Goal: Complete application form

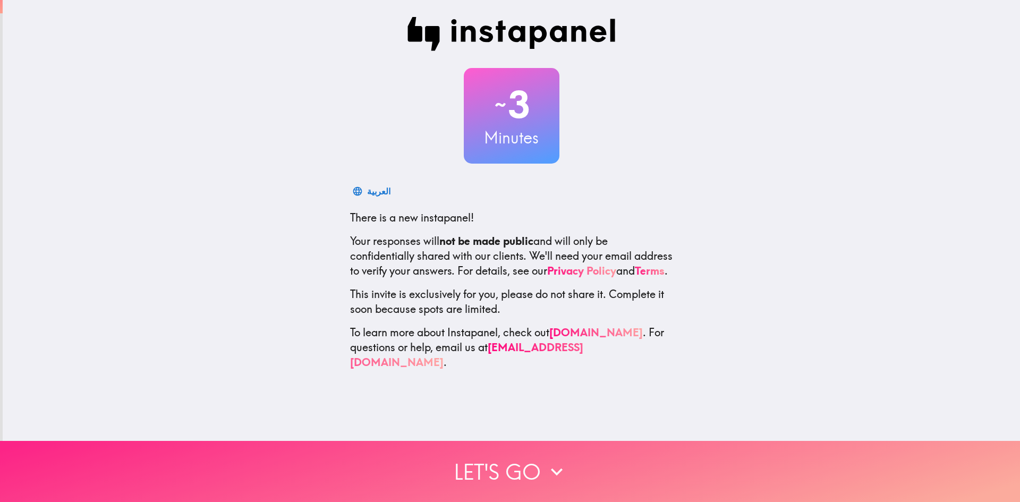
click at [549, 457] on button "Let's go" at bounding box center [510, 471] width 1020 height 61
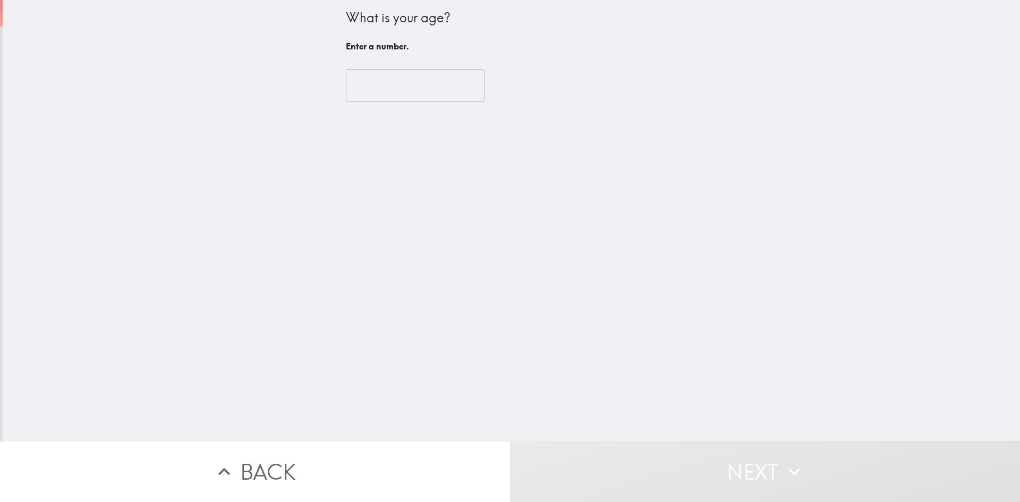
click at [371, 90] on input "number" at bounding box center [415, 85] width 139 height 33
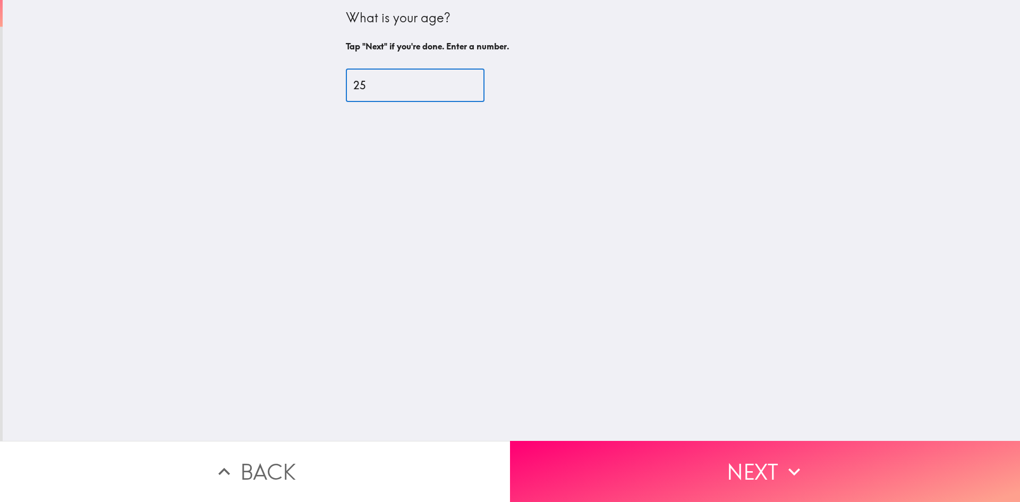
type input "25"
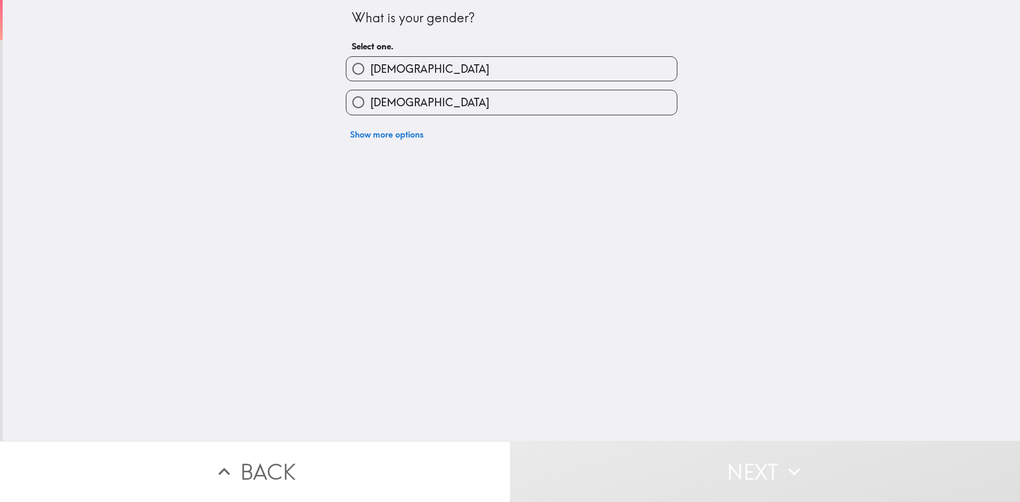
click at [387, 98] on span "[DEMOGRAPHIC_DATA]" at bounding box center [429, 102] width 119 height 15
click at [370, 98] on input "[DEMOGRAPHIC_DATA]" at bounding box center [358, 102] width 24 height 24
radio input "true"
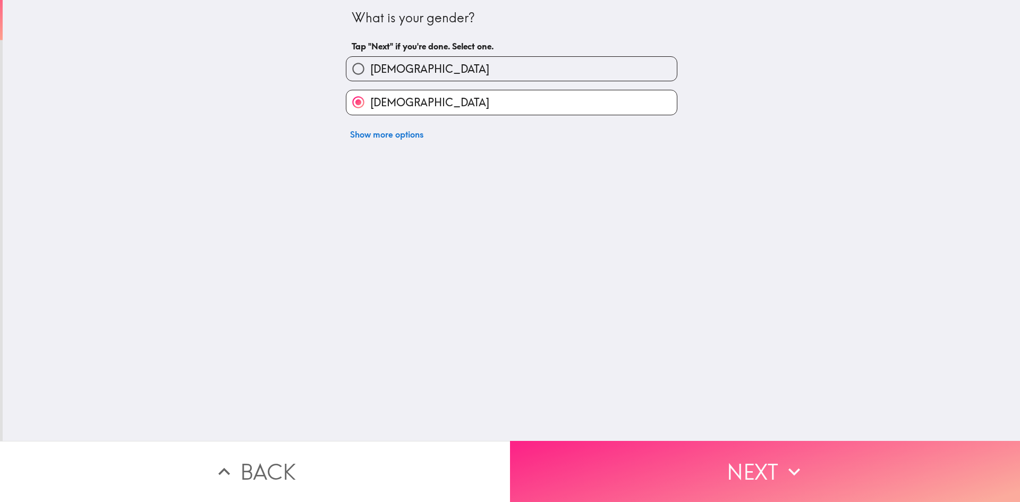
click at [595, 478] on button "Next" at bounding box center [765, 471] width 510 height 61
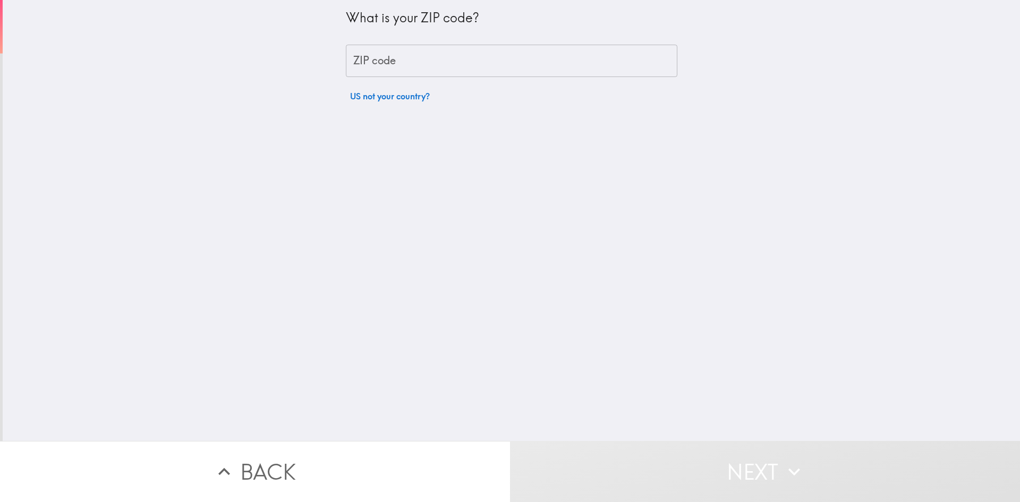
click at [545, 66] on input "ZIP code" at bounding box center [511, 61] width 331 height 33
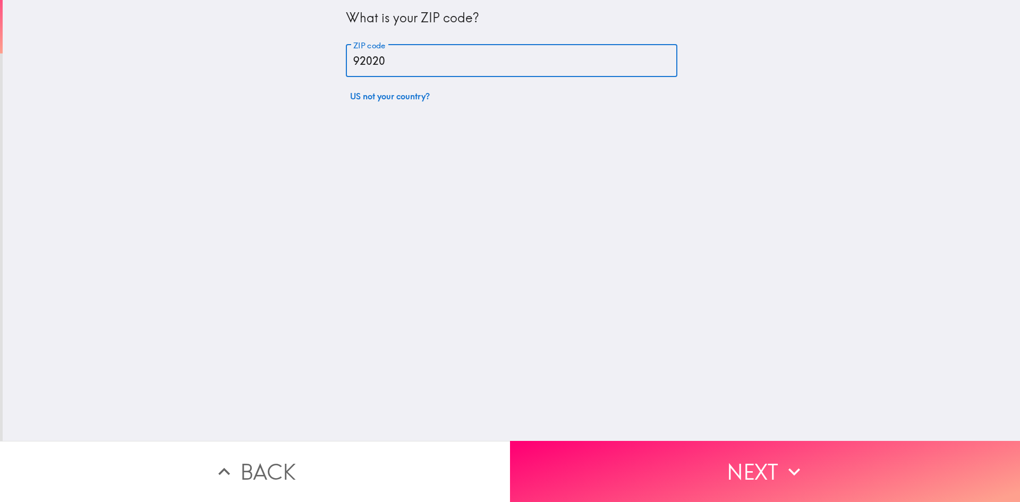
type input "92020"
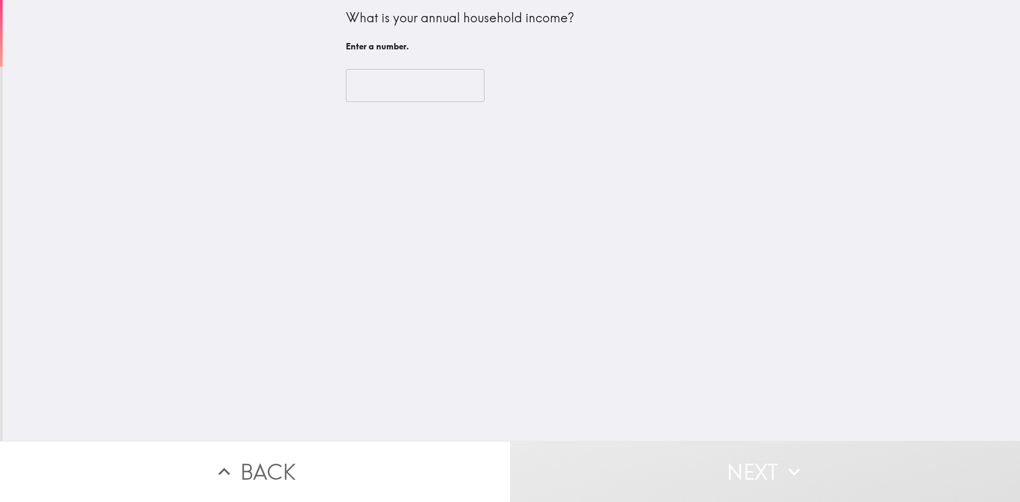
click at [475, 73] on input "number" at bounding box center [415, 85] width 139 height 33
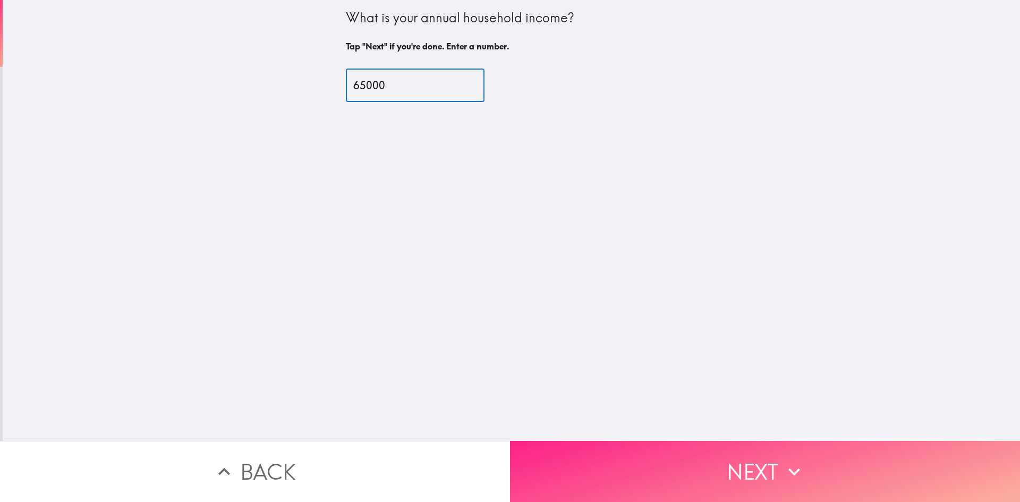
type input "65000"
click at [631, 479] on button "Next" at bounding box center [765, 471] width 510 height 61
